Goal: Task Accomplishment & Management: Use online tool/utility

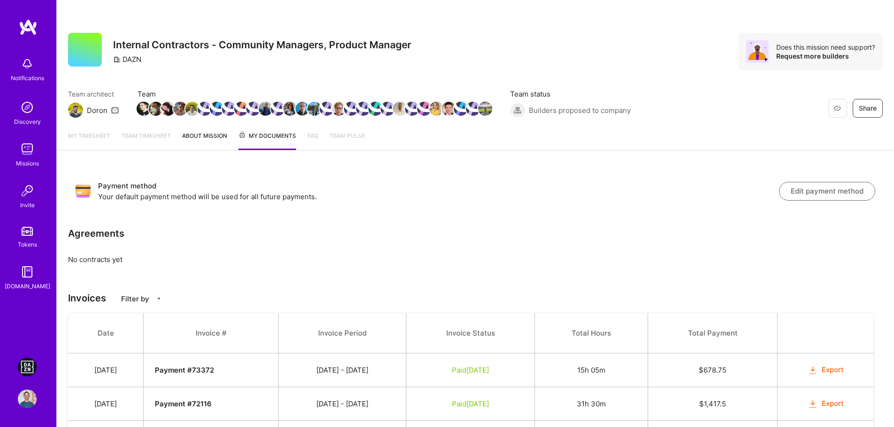
click at [31, 364] on img at bounding box center [27, 367] width 19 height 19
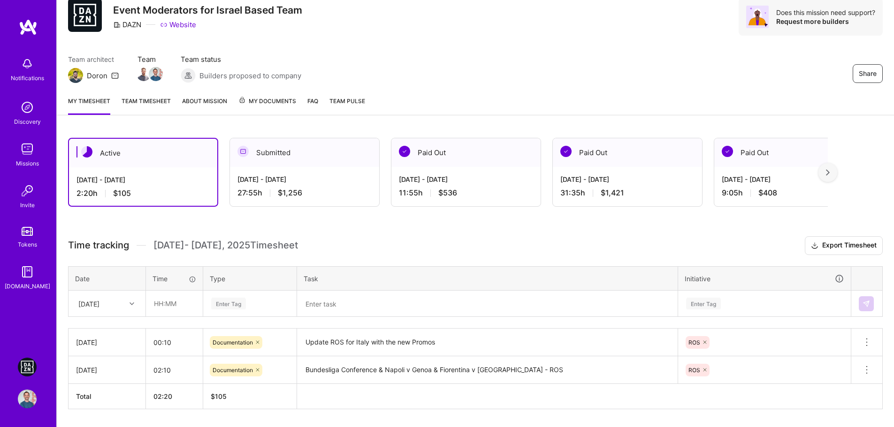
scroll to position [63, 0]
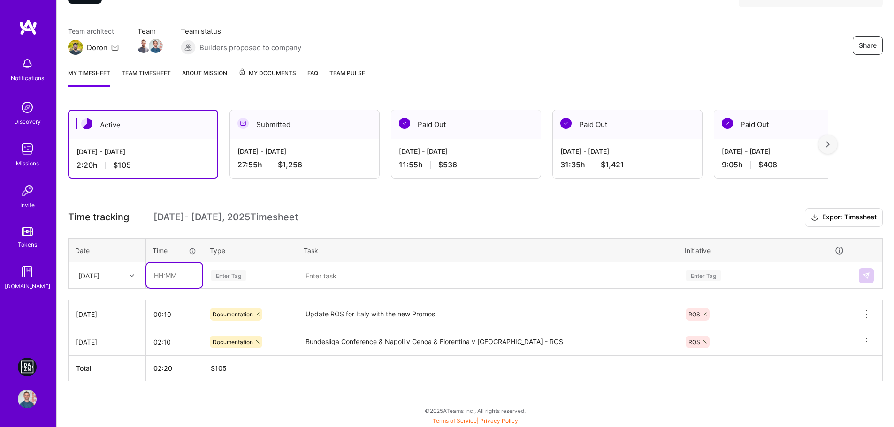
click at [154, 282] on input "text" at bounding box center [174, 275] width 56 height 25
click at [157, 276] on input "text" at bounding box center [174, 275] width 56 height 25
type input "04:50"
click at [248, 280] on div "Enter Tag" at bounding box center [249, 276] width 79 height 12
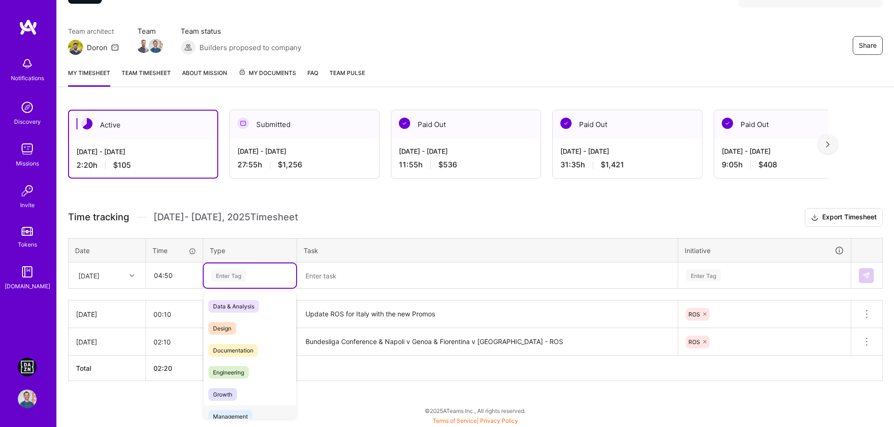
click at [244, 415] on span "Management" at bounding box center [230, 416] width 44 height 13
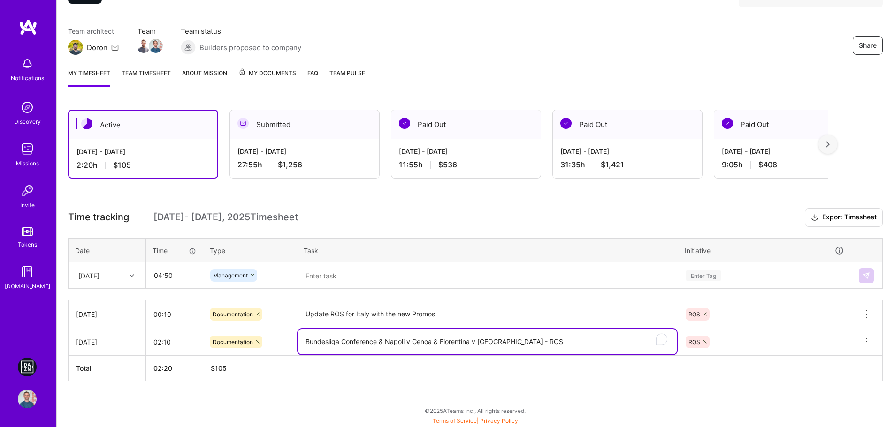
drag, startPoint x: 304, startPoint y: 342, endPoint x: 377, endPoint y: 345, distance: 72.8
click at [377, 345] on textarea "Bundesliga Conference & Napoli v Genoa & Fiorentina v [GEOGRAPHIC_DATA] - ROS" at bounding box center [487, 341] width 379 height 25
click at [371, 265] on textarea at bounding box center [487, 276] width 379 height 24
